Goal: Find specific page/section: Find specific page/section

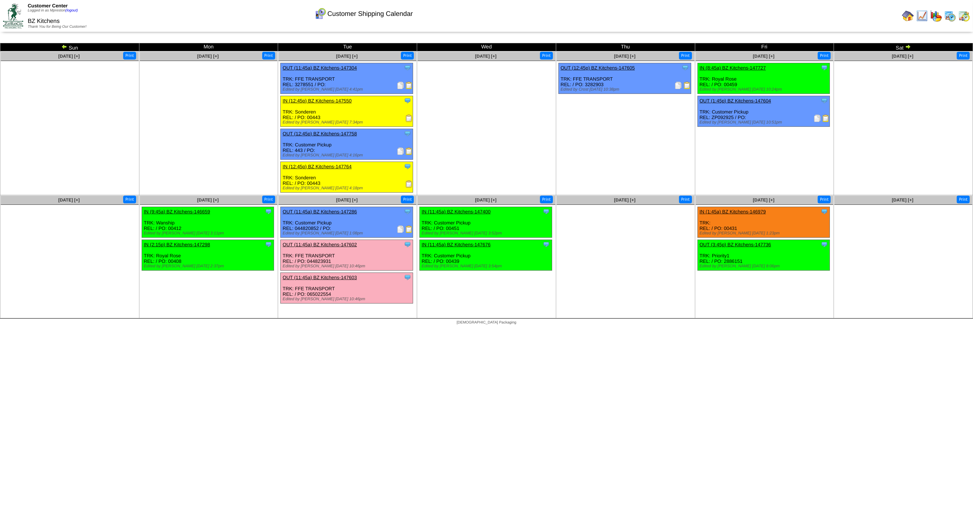
click at [968, 17] on img at bounding box center [965, 16] width 12 height 12
